Goal: Contribute content: Add original content to the website for others to see

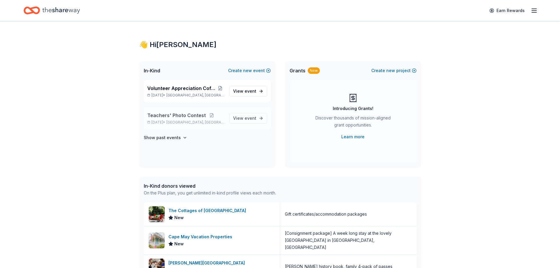
click at [174, 114] on span "Teachers' Photo Contest" at bounding box center [176, 115] width 59 height 7
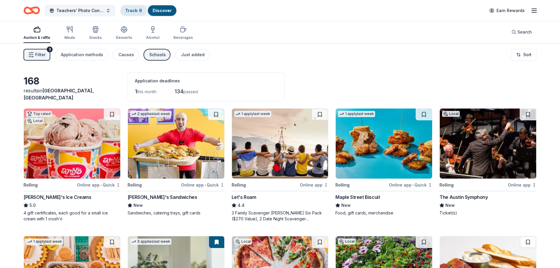
click at [135, 11] on link "Track · 8" at bounding box center [133, 10] width 17 height 5
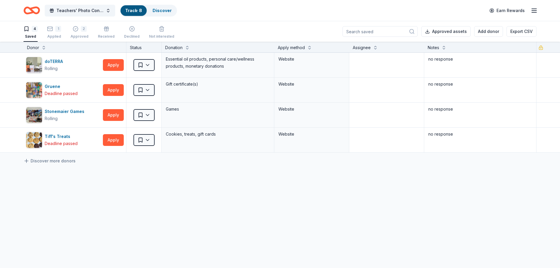
click at [29, 8] on icon "Home" at bounding box center [28, 10] width 9 height 6
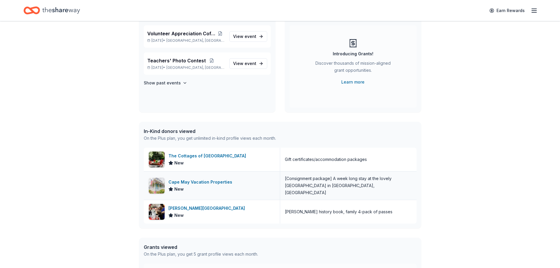
scroll to position [59, 0]
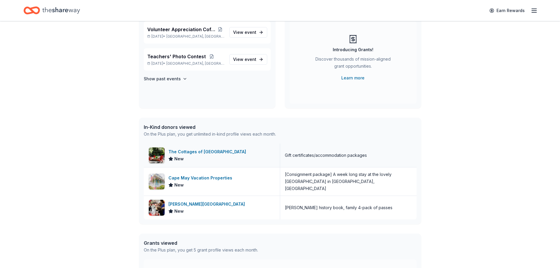
click at [184, 155] on div "The Cottages of [GEOGRAPHIC_DATA]" at bounding box center [209, 151] width 80 height 7
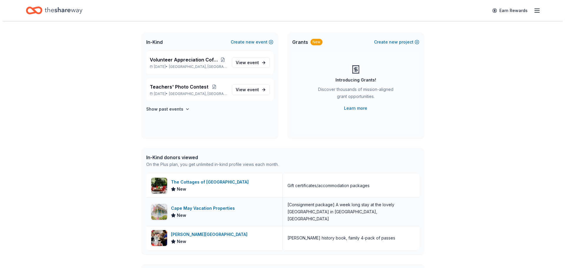
scroll to position [0, 0]
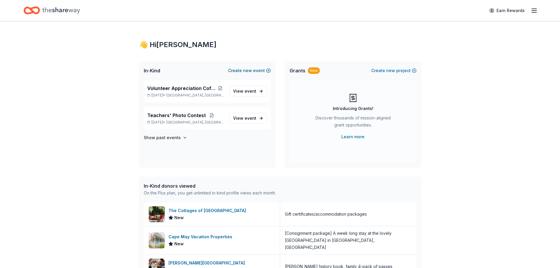
click at [252, 70] on span "new" at bounding box center [247, 70] width 9 height 7
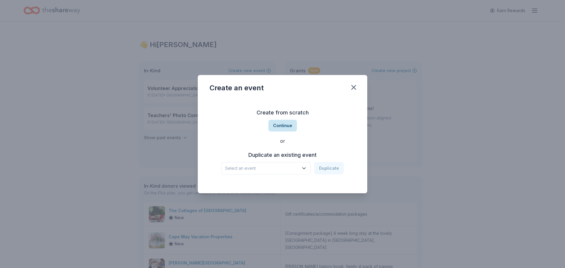
click at [285, 126] on button "Continue" at bounding box center [282, 126] width 29 height 12
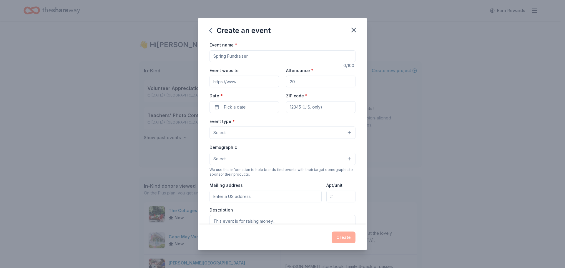
click at [219, 56] on input "Event name *" at bounding box center [282, 56] width 146 height 12
type input "T"
click at [252, 56] on input "Staff Team Building Thanksgiving Dinner" at bounding box center [282, 56] width 146 height 12
type input "Staff Team Building -Thanksgiving Dinner"
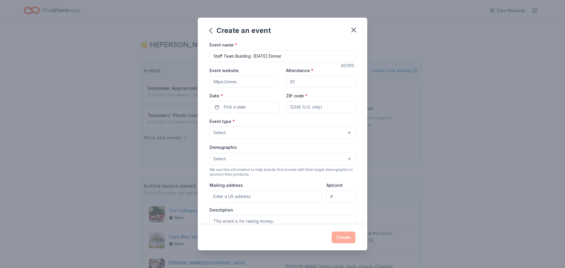
click at [228, 82] on input "Event website" at bounding box center [243, 82] width 69 height 12
type input "www.nyos.org"
click at [293, 81] on input "Attendance *" at bounding box center [320, 82] width 69 height 12
type input "100"
click at [244, 107] on span "Pick a date" at bounding box center [235, 107] width 22 height 7
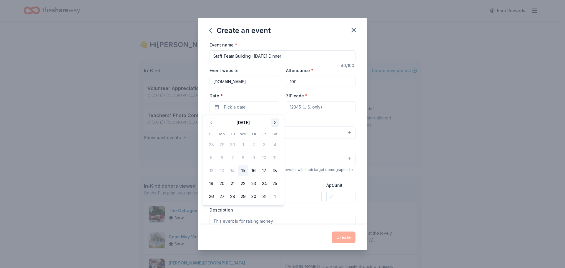
click at [275, 123] on button "Go to next month" at bounding box center [275, 123] width 8 height 8
click at [234, 183] on button "18" at bounding box center [232, 183] width 11 height 11
click at [309, 110] on input "ZIP code *" at bounding box center [320, 107] width 69 height 12
type input "78753"
type input "12333 N. Lamar Blvd."
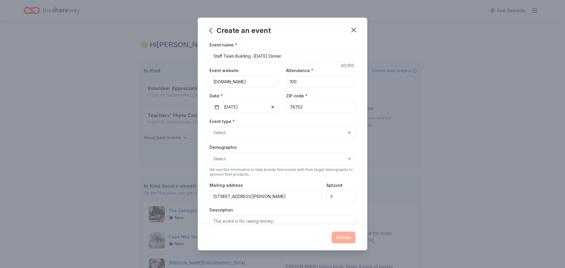
click at [227, 156] on button "Select" at bounding box center [282, 159] width 146 height 12
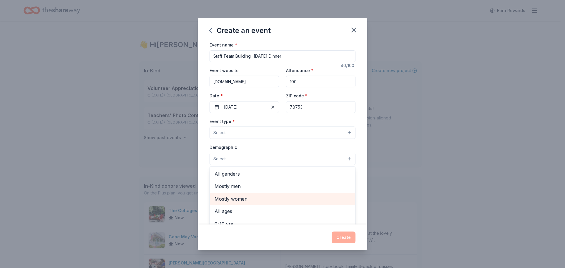
click at [231, 199] on span "Mostly women" at bounding box center [282, 199] width 136 height 8
click at [230, 132] on div "Event type * Select Demographic Mostly women All genders Mostly men All ages 0-…" at bounding box center [282, 180] width 146 height 124
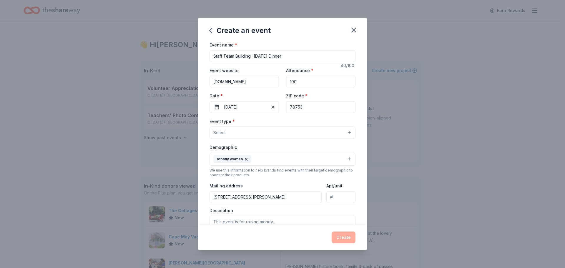
click at [230, 129] on button "Select" at bounding box center [282, 133] width 146 height 12
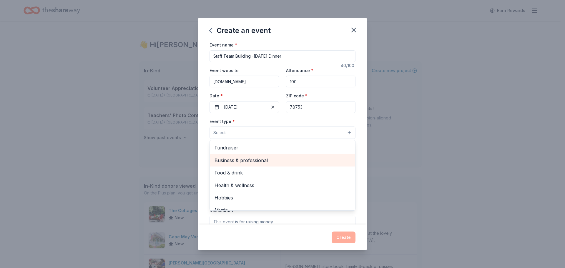
click at [231, 159] on span "Business & professional" at bounding box center [282, 161] width 136 height 8
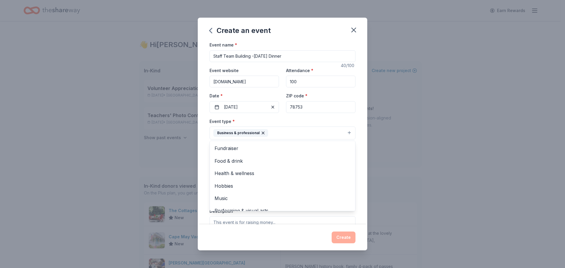
click at [357, 175] on div "Event name * Staff Team Building -Thanksgiving Dinner 40 /100 Event website www…" at bounding box center [282, 132] width 169 height 183
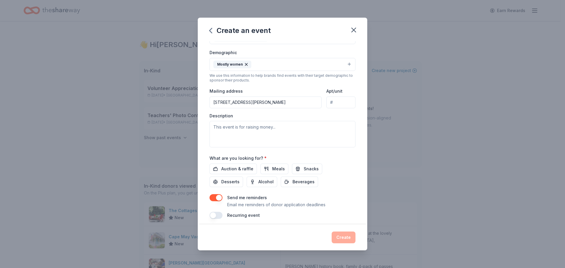
scroll to position [99, 0]
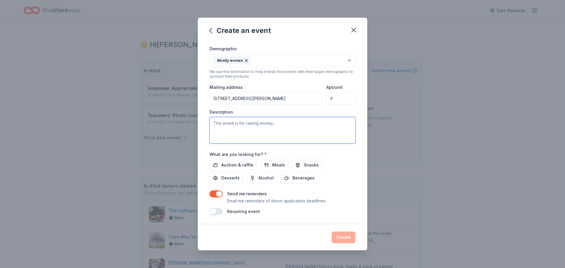
click at [239, 125] on textarea at bounding box center [282, 130] width 146 height 26
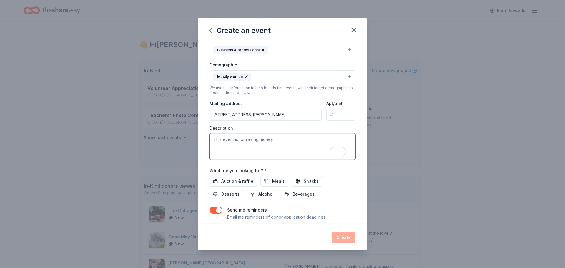
scroll to position [88, 0]
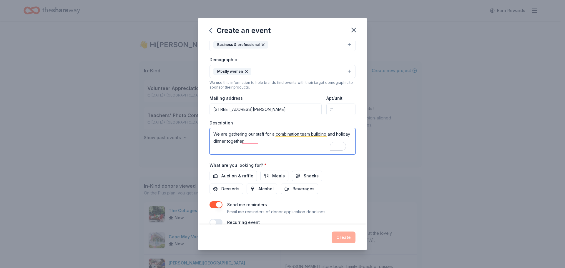
drag, startPoint x: 265, startPoint y: 133, endPoint x: 256, endPoint y: 135, distance: 9.4
click at [256, 135] on textarea "We are gathering our staff for a combination team building and holiday dinner t…" at bounding box center [282, 141] width 146 height 26
click at [330, 134] on textarea "We are gathering our teachers/staff for a combination team building and holiday…" at bounding box center [282, 141] width 146 height 26
click at [269, 142] on textarea "We are gathering our teachers/staff for a combination team building and holiday…" at bounding box center [282, 141] width 146 height 26
drag, startPoint x: 214, startPoint y: 133, endPoint x: 275, endPoint y: 143, distance: 61.8
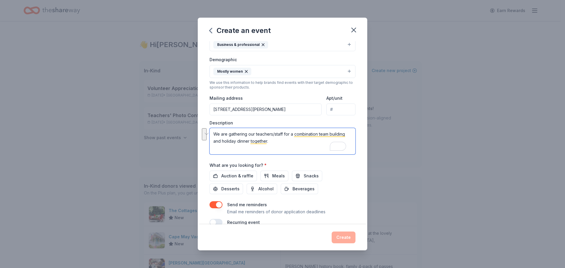
click at [275, 143] on textarea "We are gathering our teachers/staff for a combination team building and holiday…" at bounding box center [282, 141] width 146 height 26
type textarea "We are gathering our teachers/staff for a combination team building and holiday…"
click at [359, 176] on div "Event name * Staff Team Building -Thanksgiving Dinner 40 /100 Event website www…" at bounding box center [282, 132] width 169 height 183
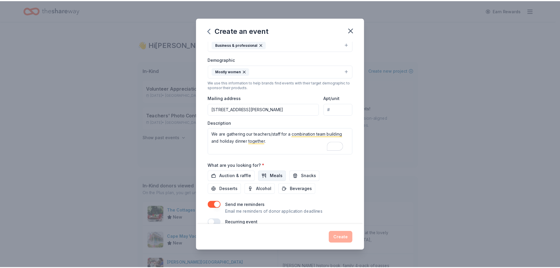
scroll to position [99, 0]
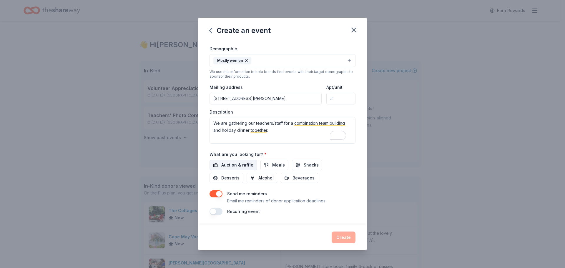
click at [226, 164] on span "Auction & raffle" at bounding box center [237, 165] width 32 height 7
click at [342, 235] on button "Create" at bounding box center [344, 238] width 24 height 12
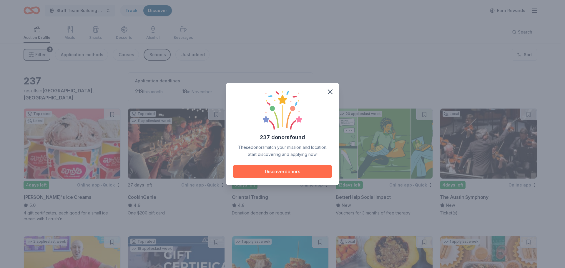
click at [277, 172] on button "Discover donors" at bounding box center [282, 171] width 99 height 13
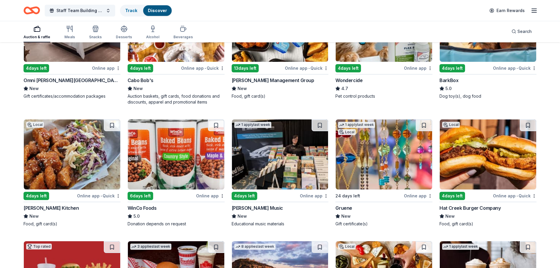
scroll to position [500, 0]
click at [67, 160] on img at bounding box center [72, 154] width 97 height 70
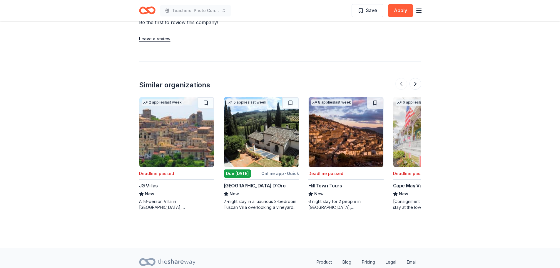
scroll to position [581, 0]
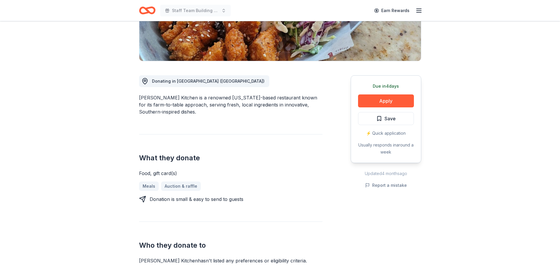
scroll to position [147, 0]
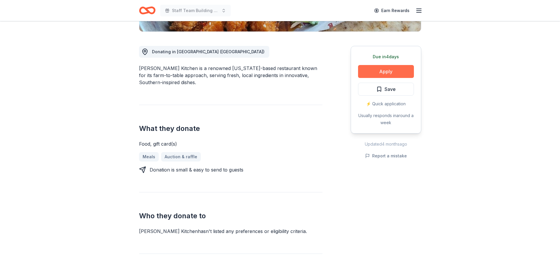
click at [384, 70] on button "Apply" at bounding box center [386, 71] width 56 height 13
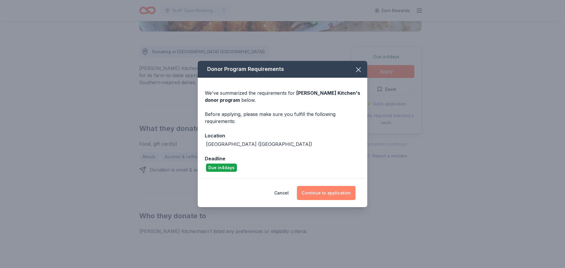
click at [327, 190] on button "Continue to application" at bounding box center [326, 193] width 59 height 14
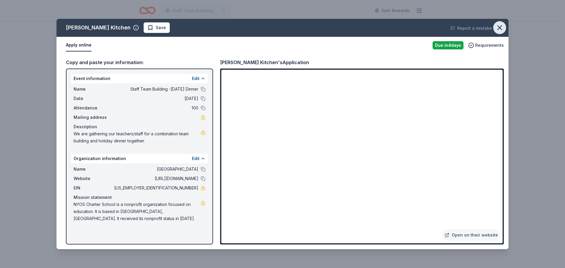
click at [500, 29] on icon "button" at bounding box center [499, 28] width 8 height 8
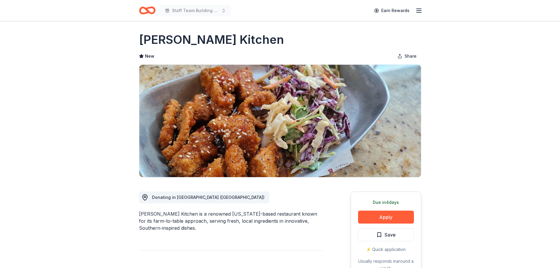
scroll to position [0, 0]
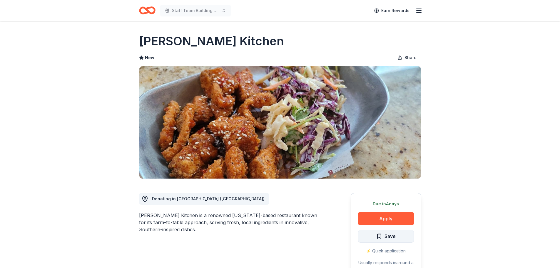
click at [394, 236] on span "Save" at bounding box center [390, 236] width 11 height 8
click at [143, 9] on icon "Home" at bounding box center [147, 11] width 16 height 14
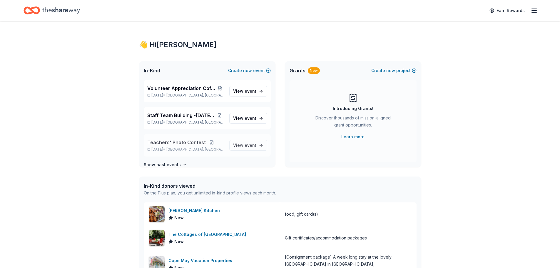
click at [176, 144] on span "Teachers' Photo Contest" at bounding box center [176, 142] width 59 height 7
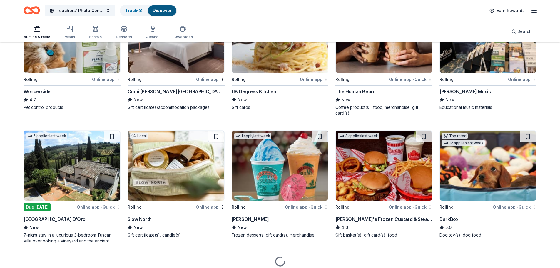
scroll to position [367, 0]
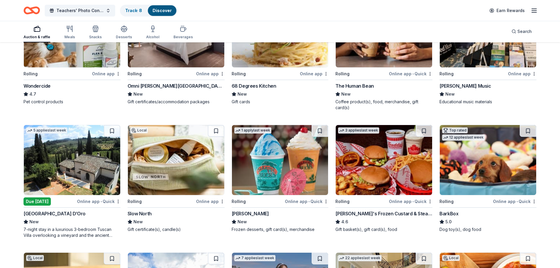
click at [168, 151] on img at bounding box center [176, 160] width 97 height 70
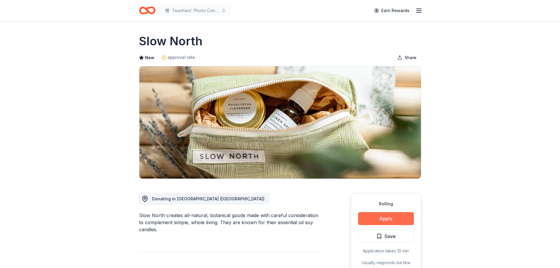
click at [392, 220] on button "Apply" at bounding box center [386, 218] width 56 height 13
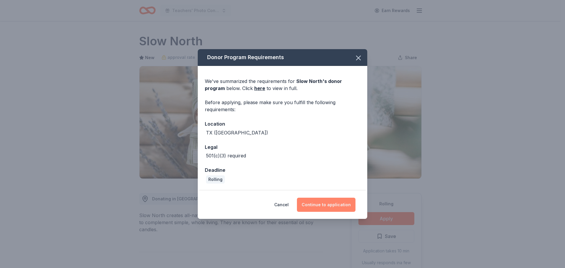
click at [328, 206] on button "Continue to application" at bounding box center [326, 205] width 59 height 14
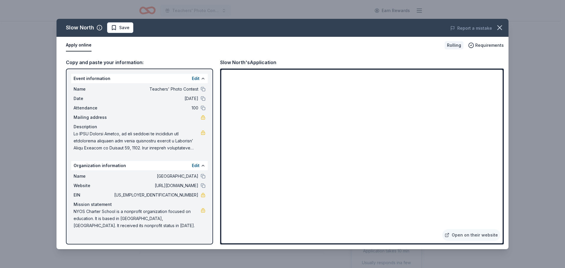
click at [115, 26] on span "Save" at bounding box center [120, 27] width 19 height 7
click at [496, 26] on icon "button" at bounding box center [499, 28] width 8 height 8
